Goal: Check status

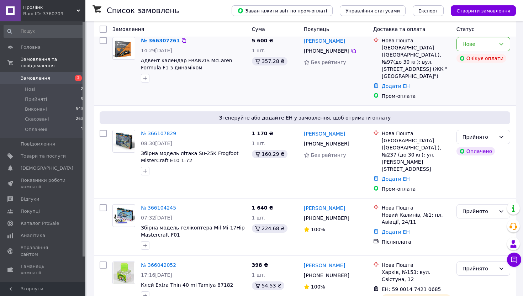
scroll to position [89, 0]
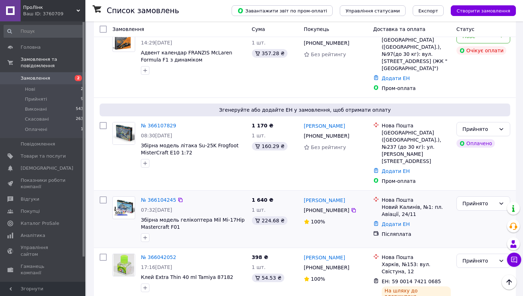
drag, startPoint x: 156, startPoint y: 188, endPoint x: 211, endPoint y: 188, distance: 54.5
click at [211, 207] on div "07:32[DATE]" at bounding box center [193, 210] width 105 height 7
copy span "[DATE]"
drag, startPoint x: 251, startPoint y: 179, endPoint x: 265, endPoint y: 179, distance: 14.2
click at [265, 194] on div "1 640 ₴ 1 шт. 224.68 ₴" at bounding box center [275, 219] width 52 height 51
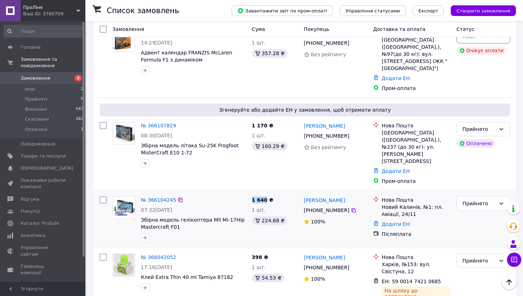
copy span "1 640"
drag, startPoint x: 391, startPoint y: 178, endPoint x: 426, endPoint y: 192, distance: 38.2
click at [426, 197] on div "Нова Пошта Новий Калинів, №1: пл. Авіації, 24/11" at bounding box center [417, 207] width 72 height 21
copy div "Нова Пошта Новий Калинів, №1: пл. Авіації, 24/11"
drag, startPoint x: 319, startPoint y: 177, endPoint x: 351, endPoint y: 192, distance: 35.1
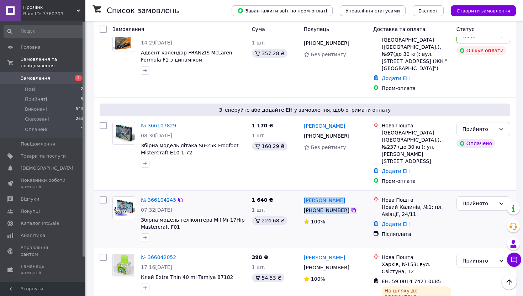
click at [351, 194] on div "[PERSON_NAME] [PHONE_NUMBER]%" at bounding box center [335, 219] width 69 height 51
copy div "[PERSON_NAME] [PHONE_NUMBER]"
copy span "1 170"
drag, startPoint x: 250, startPoint y: 120, endPoint x: 265, endPoint y: 120, distance: 14.6
click at [265, 120] on div "1 170 ₴ 1 шт. 160.29 ₴" at bounding box center [275, 153] width 52 height 68
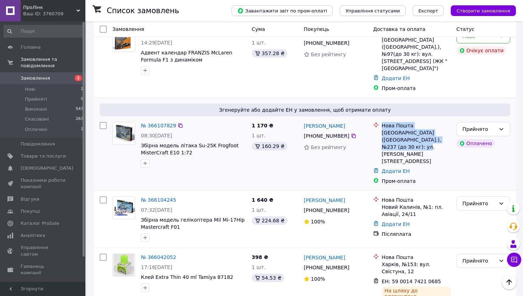
copy div "Нова Пошта [GEOGRAPHIC_DATA] ([GEOGRAPHIC_DATA].), №237 (до 30 кг): ул. [PERSON…"
drag, startPoint x: 382, startPoint y: 119, endPoint x: 414, endPoint y: 138, distance: 37.3
click at [414, 138] on div "Нова Пошта [GEOGRAPHIC_DATA] ([GEOGRAPHIC_DATA].), №237 (до 30 кг): ул. [PERSON…" at bounding box center [417, 143] width 72 height 43
drag, startPoint x: 302, startPoint y: 116, endPoint x: 348, endPoint y: 127, distance: 47.7
click at [348, 127] on div "[PERSON_NAME] [PHONE_NUMBER] Без рейтингу" at bounding box center [335, 153] width 69 height 68
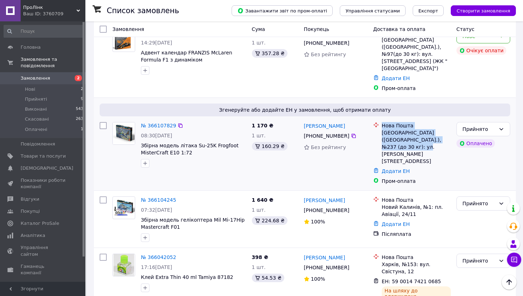
copy div "[PERSON_NAME] [PHONE_NUMBER]"
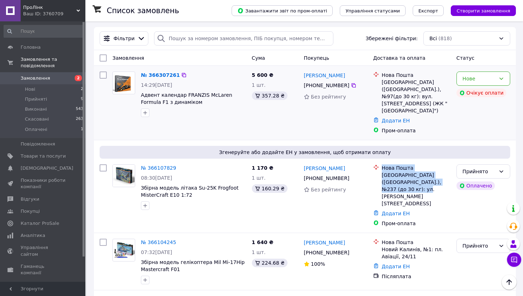
scroll to position [0, 0]
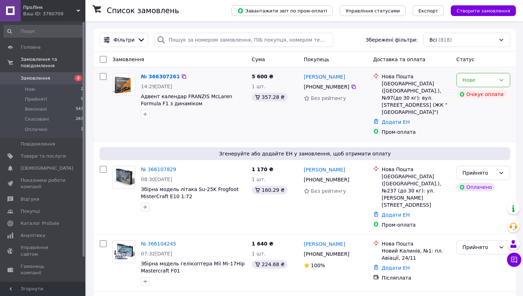
drag, startPoint x: 157, startPoint y: 88, endPoint x: 224, endPoint y: 88, distance: 66.6
click at [224, 88] on div "14:29[DATE]" at bounding box center [193, 86] width 105 height 7
copy span "12.10.2025"
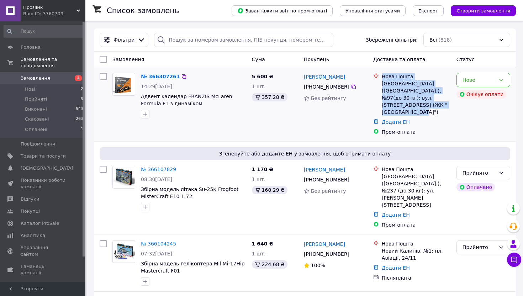
drag, startPoint x: 382, startPoint y: 75, endPoint x: 451, endPoint y: 108, distance: 76.5
click at [451, 108] on div "Нова Пошта Львів (Львівська обл.), №97(до 30 кг): вул. Кульпарківська, 93, корп…" at bounding box center [417, 94] width 72 height 43
copy div "Нова Пошта Львів (Львівська обл.), №97(до 30 кг): вул. Кульпарківська, 93, корп…"
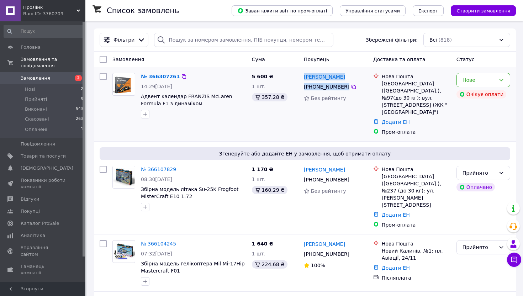
drag, startPoint x: 306, startPoint y: 69, endPoint x: 365, endPoint y: 93, distance: 63.1
click at [365, 93] on div "№ 366307261 14:29, 12.10.2025 Адвент календар FRANZIS McLaren Formula F1 з дина…" at bounding box center [305, 104] width 422 height 74
copy div "Наталія Романюк +380 63 254 03 36"
